Goal: Navigation & Orientation: Find specific page/section

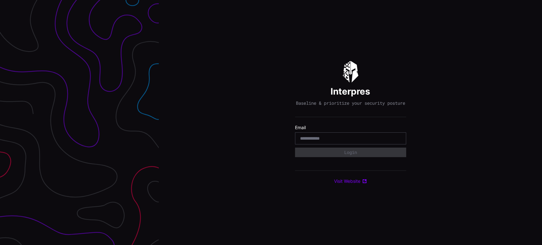
click at [338, 138] on input "email" at bounding box center [350, 139] width 101 height 6
type input "**********"
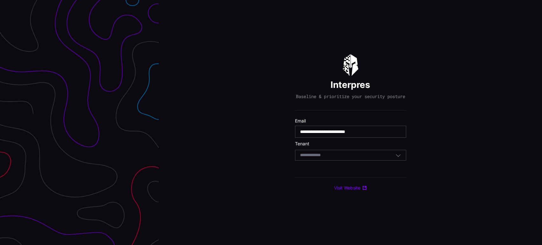
click at [363, 157] on div "Select Tenant" at bounding box center [347, 155] width 95 height 6
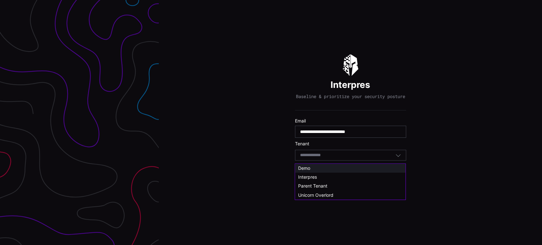
click at [304, 167] on span "Demo" at bounding box center [304, 167] width 12 height 5
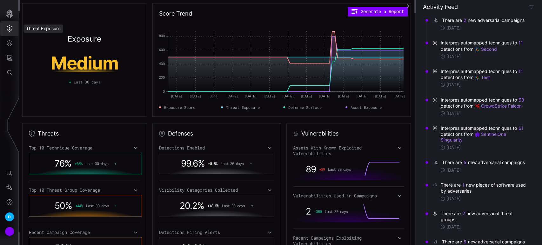
click at [10, 30] on icon "Threat Exposure" at bounding box center [9, 28] width 6 height 6
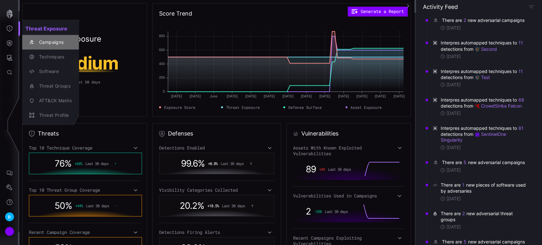
click at [45, 42] on div "Campaigns" at bounding box center [54, 42] width 36 height 8
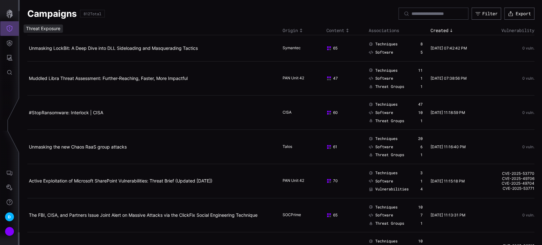
click at [10, 30] on icon "Threat Exposure" at bounding box center [10, 28] width 6 height 6
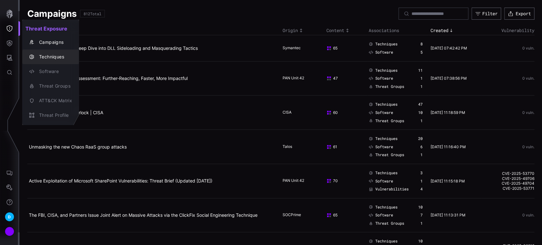
click at [58, 57] on div "Techniques" at bounding box center [54, 57] width 36 height 8
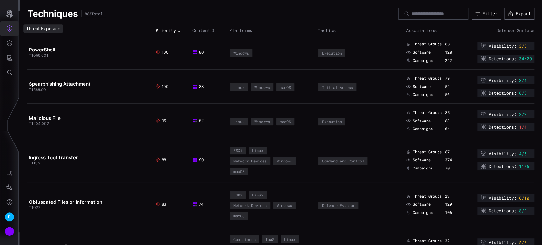
click at [10, 27] on icon "Threat Exposure" at bounding box center [9, 28] width 6 height 6
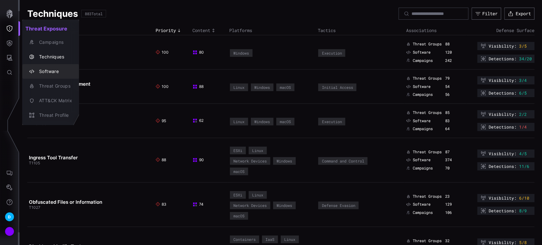
click at [52, 72] on div "Software" at bounding box center [54, 72] width 36 height 8
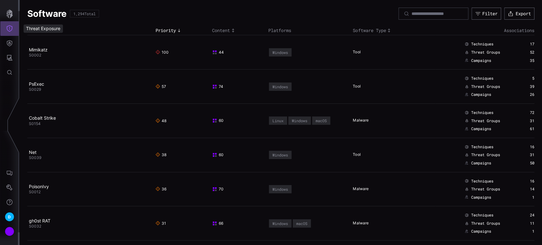
click at [7, 30] on icon "Threat Exposure" at bounding box center [10, 28] width 6 height 6
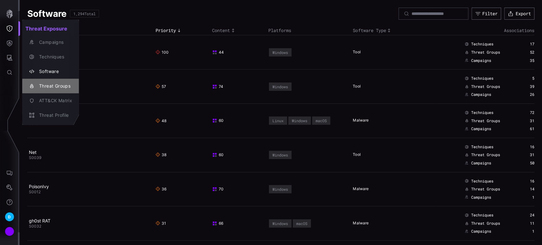
click at [48, 86] on div "Threat Groups" at bounding box center [54, 86] width 36 height 8
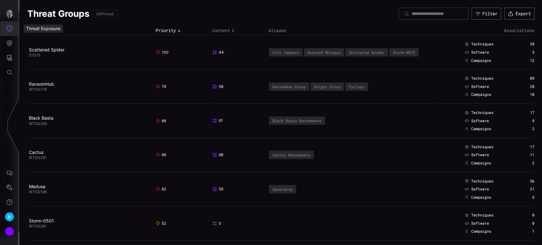
click at [9, 28] on icon "Threat Exposure" at bounding box center [9, 28] width 6 height 6
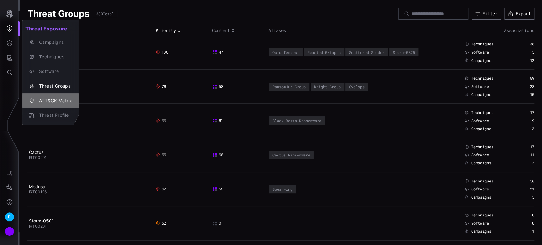
click at [46, 99] on div "ATT&CK Matrix" at bounding box center [54, 101] width 36 height 8
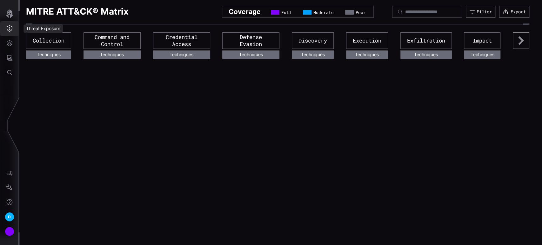
click at [10, 26] on icon "Threat Exposure" at bounding box center [10, 28] width 6 height 6
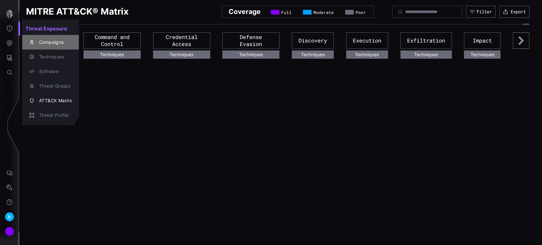
click at [47, 41] on div "Campaigns" at bounding box center [54, 42] width 36 height 8
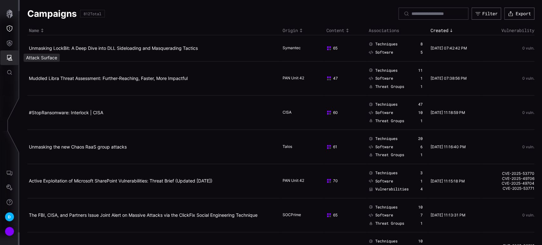
click at [10, 58] on icon "Attack Surface" at bounding box center [10, 58] width 6 height 6
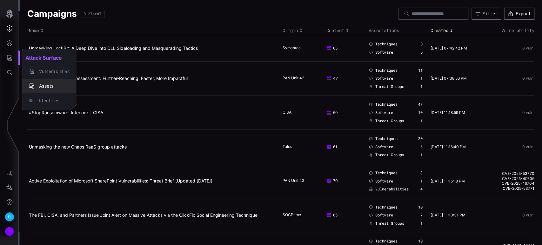
click at [49, 86] on div "Assets" at bounding box center [53, 86] width 34 height 8
